Goal: Check status: Check status

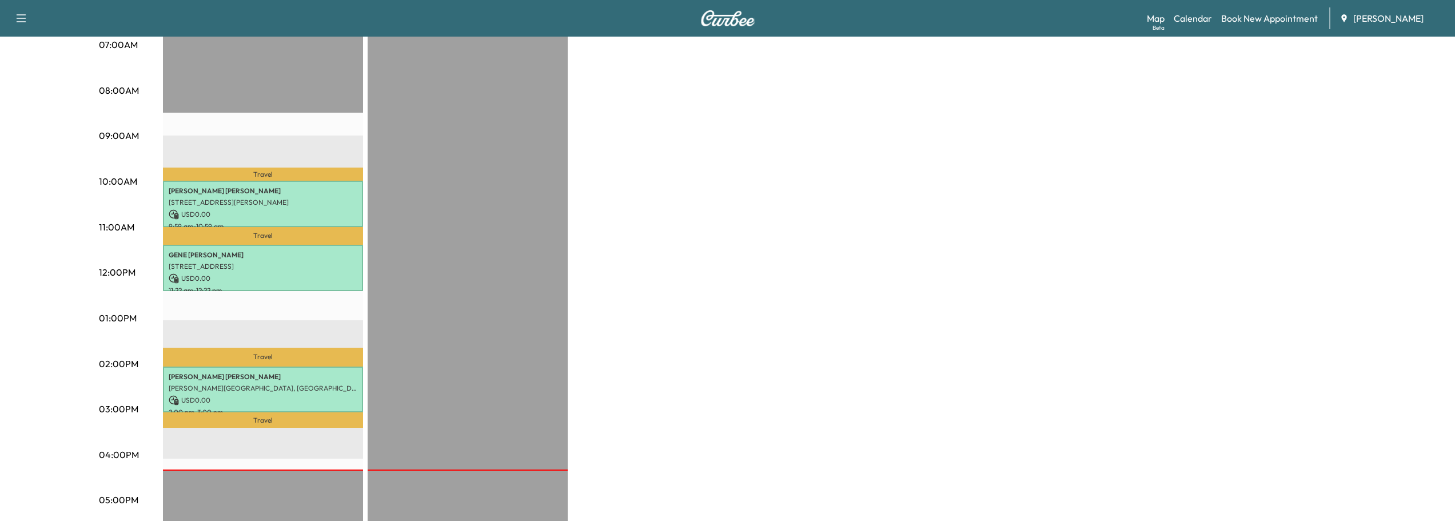
scroll to position [269, 0]
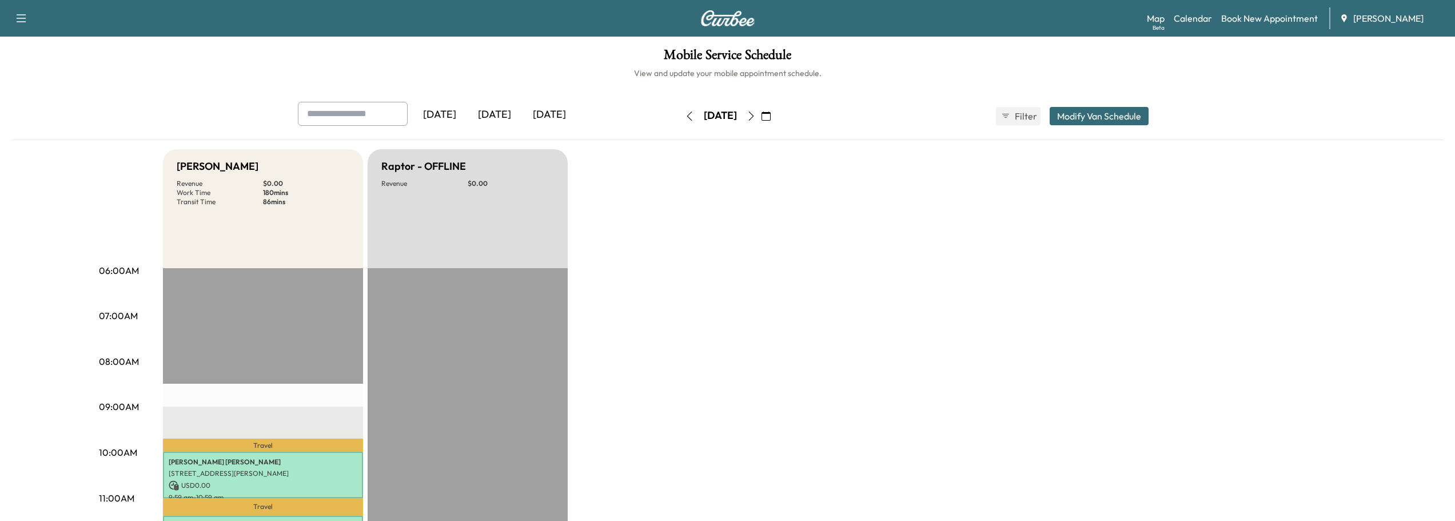
click at [756, 119] on icon "button" at bounding box center [751, 116] width 9 height 9
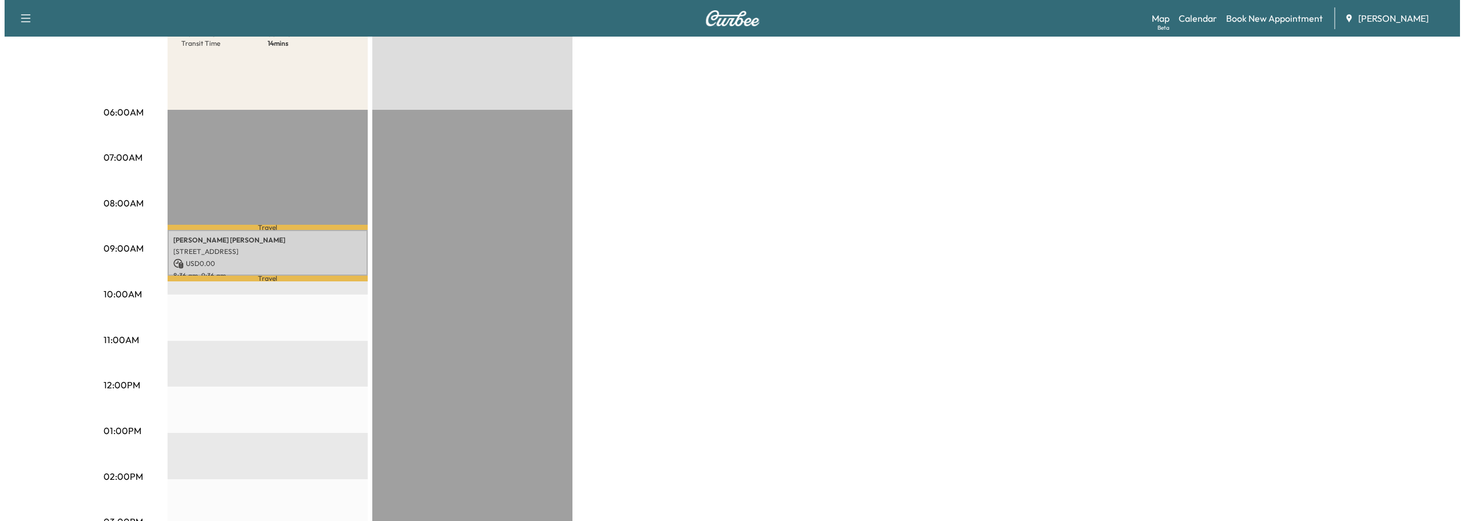
scroll to position [172, 0]
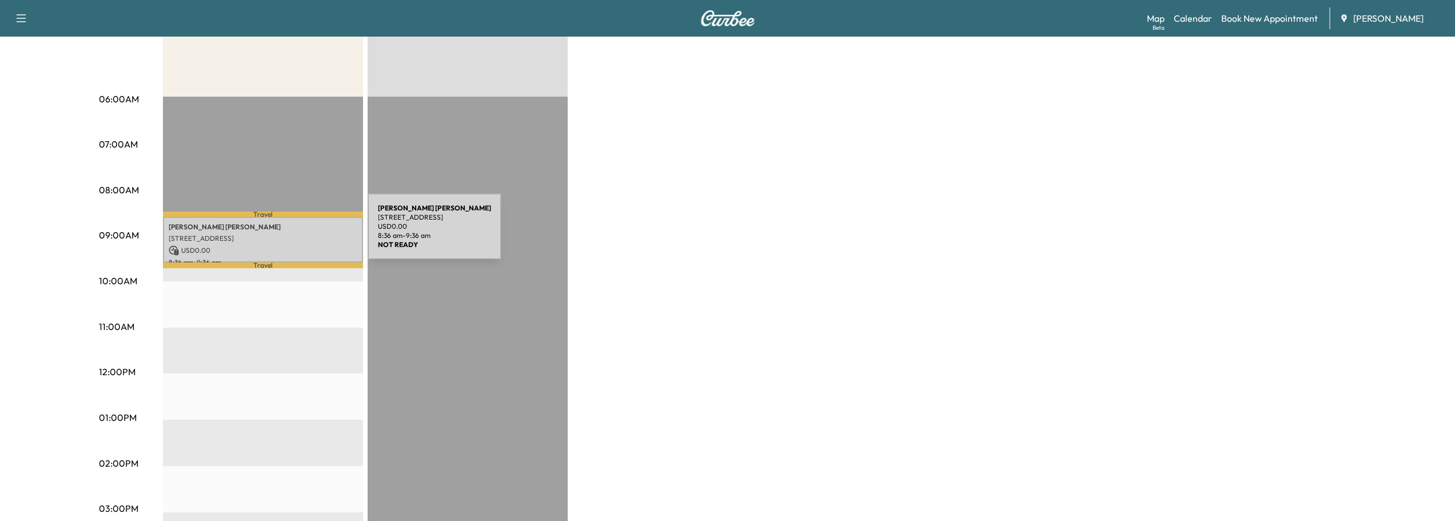
click at [282, 234] on p "[STREET_ADDRESS]" at bounding box center [263, 238] width 189 height 9
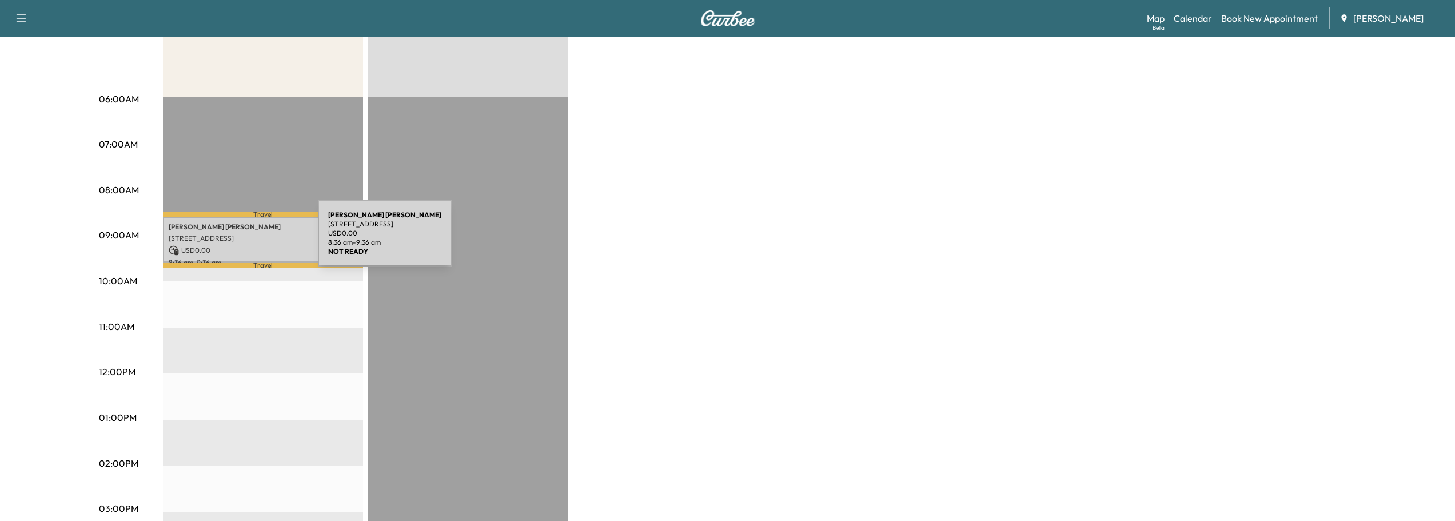
click at [232, 240] on p "[STREET_ADDRESS]" at bounding box center [263, 238] width 189 height 9
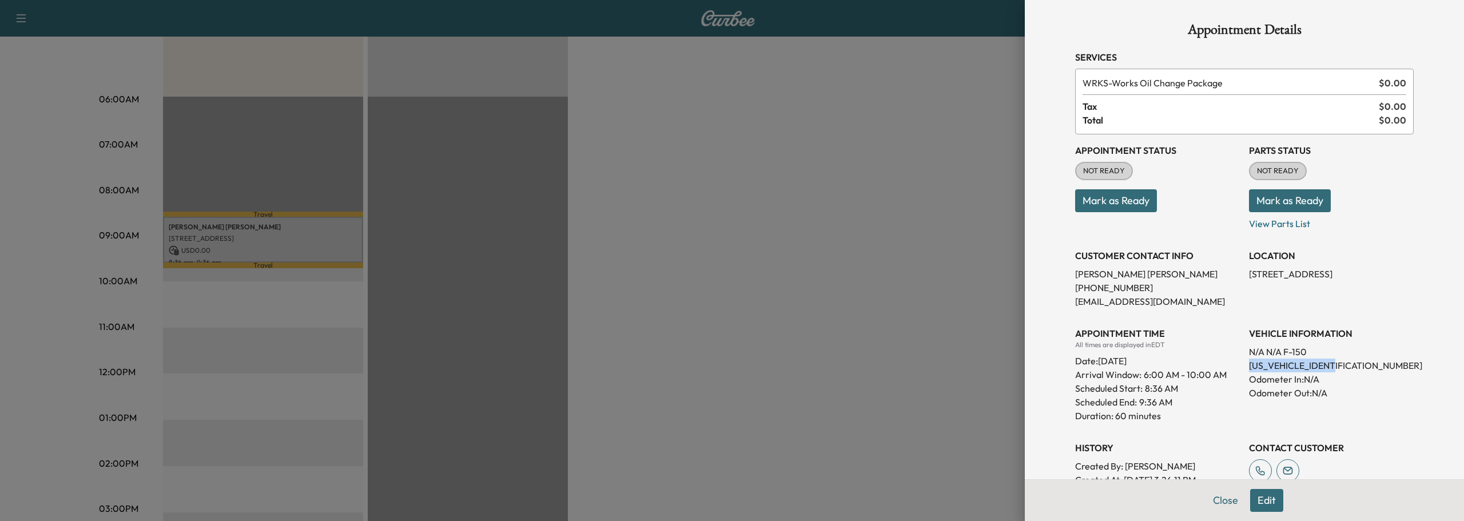
drag, startPoint x: 1240, startPoint y: 363, endPoint x: 1339, endPoint y: 368, distance: 99.0
click at [1339, 368] on div "Appointment Status NOT READY Mark as Ready Parts Status NOT READY Mark as Ready…" at bounding box center [1244, 324] width 339 height 380
copy p "[US_VEHICLE_IDENTIFICATION_NUMBER]"
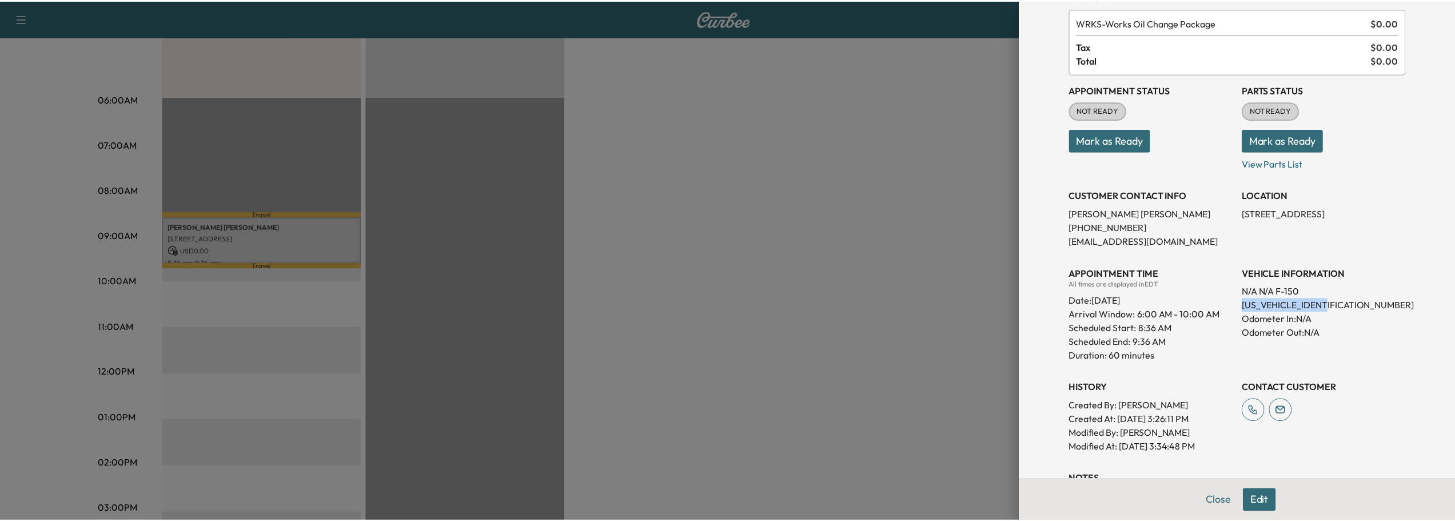
scroll to position [0, 0]
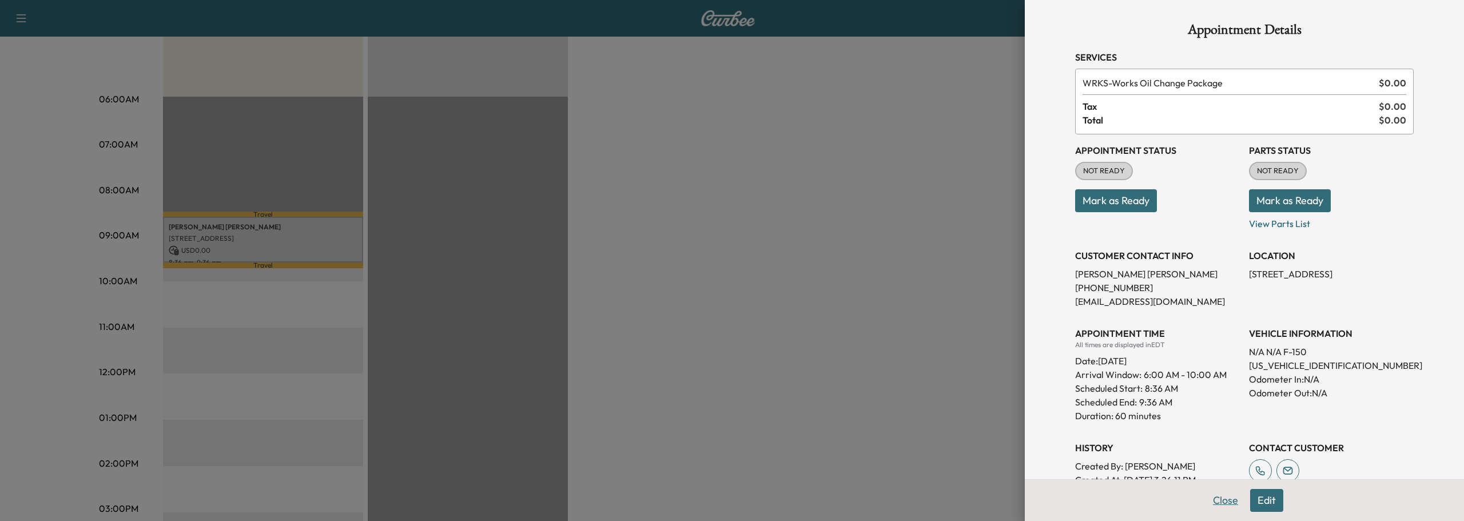
click at [1220, 504] on button "Close" at bounding box center [1225, 500] width 40 height 23
